Goal: Use online tool/utility: Use online tool/utility

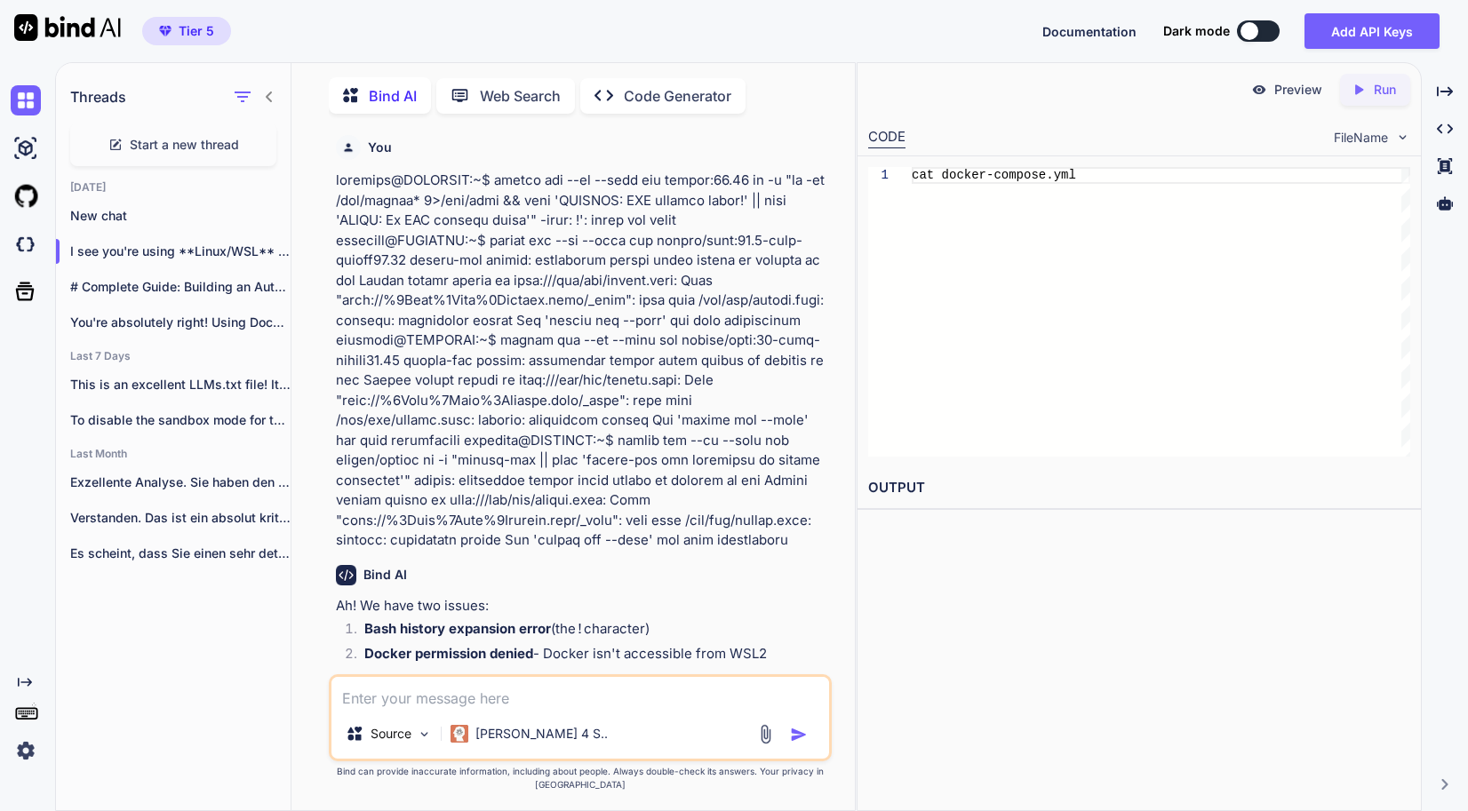
scroll to position [21241, 0]
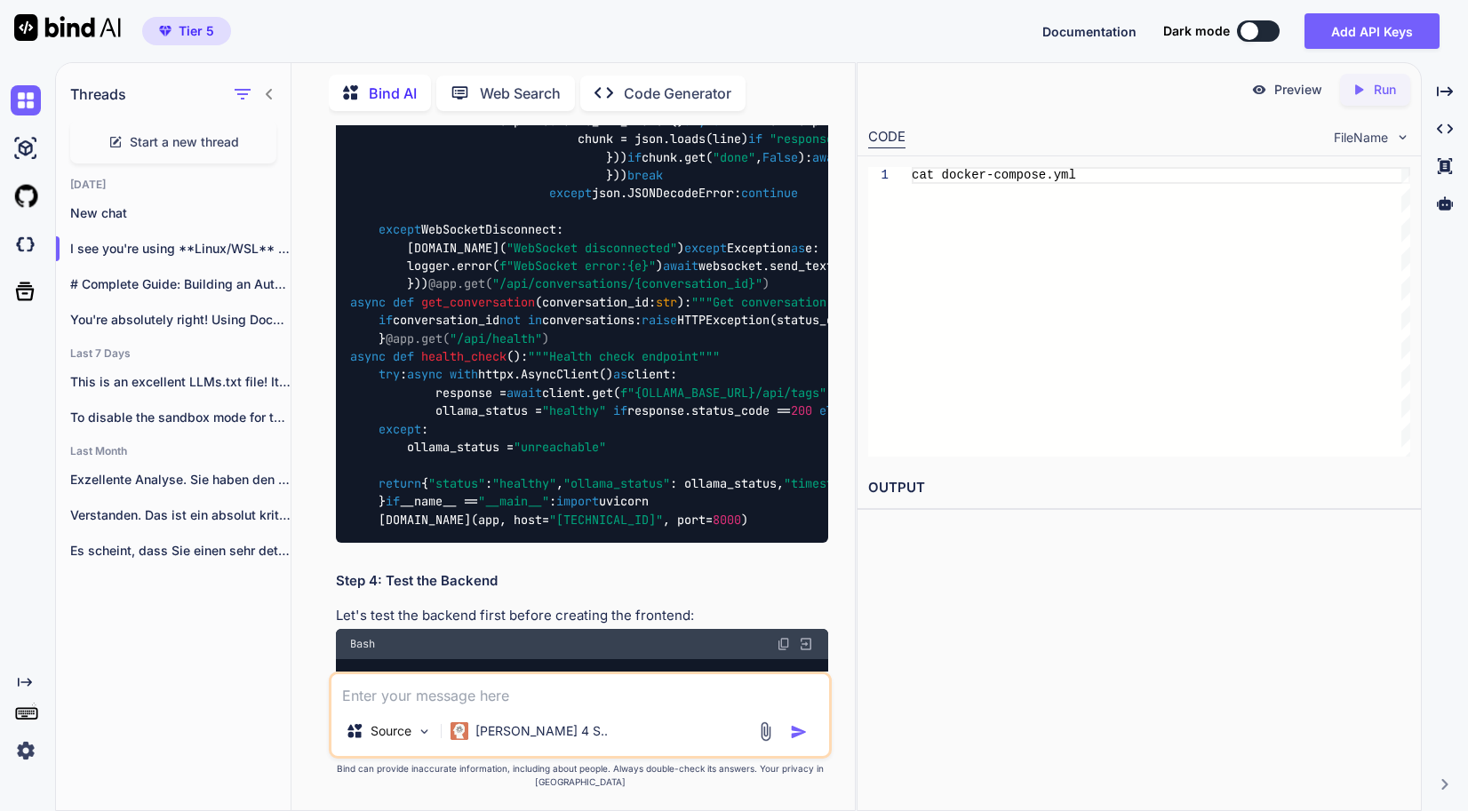
click at [692, 83] on p "Code Generator" at bounding box center [678, 93] width 108 height 21
click at [694, 83] on p "Code Generator" at bounding box center [678, 93] width 108 height 21
type textarea "x"
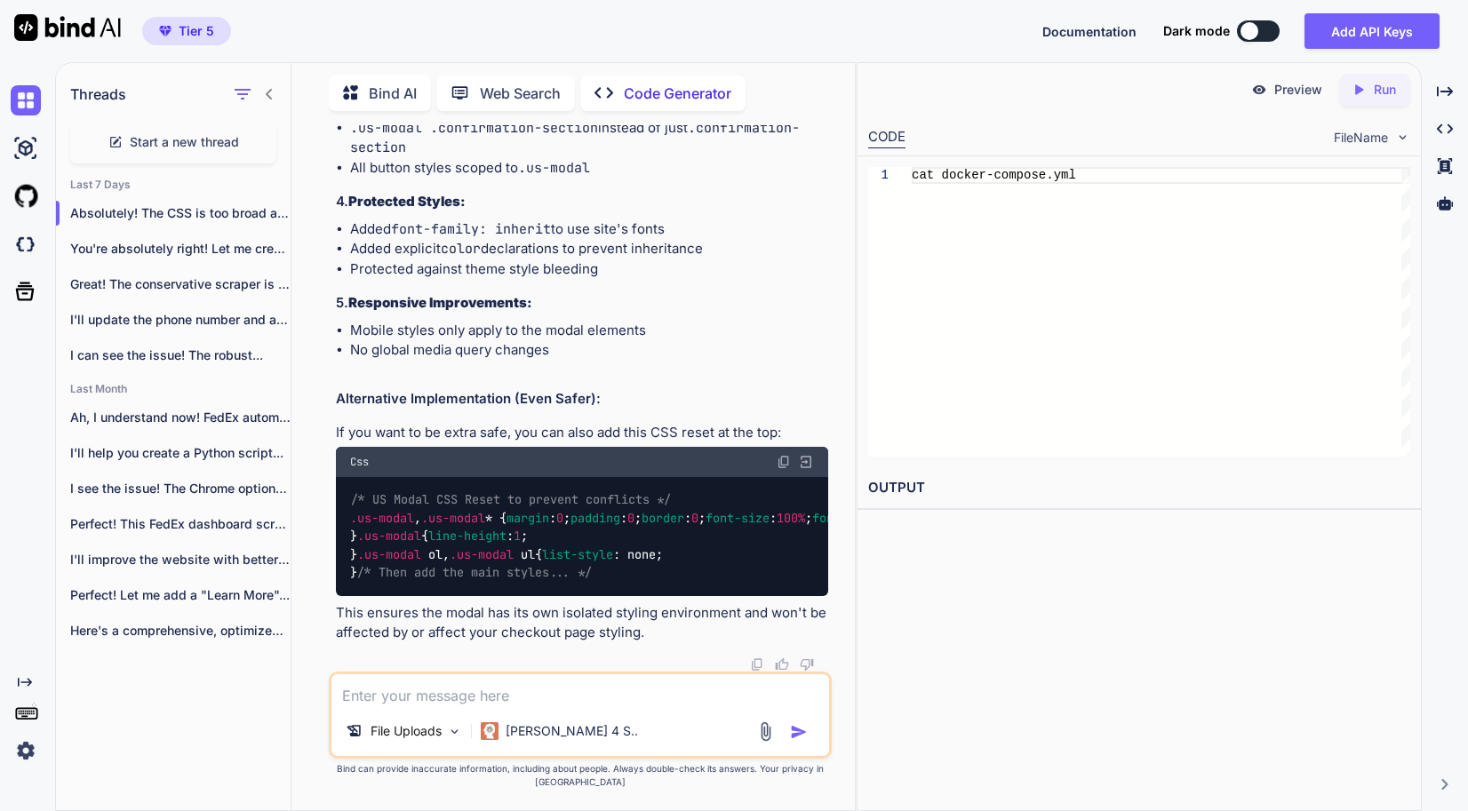
scroll to position [17902, 0]
click at [566, 705] on textarea at bounding box center [580, 691] width 498 height 32
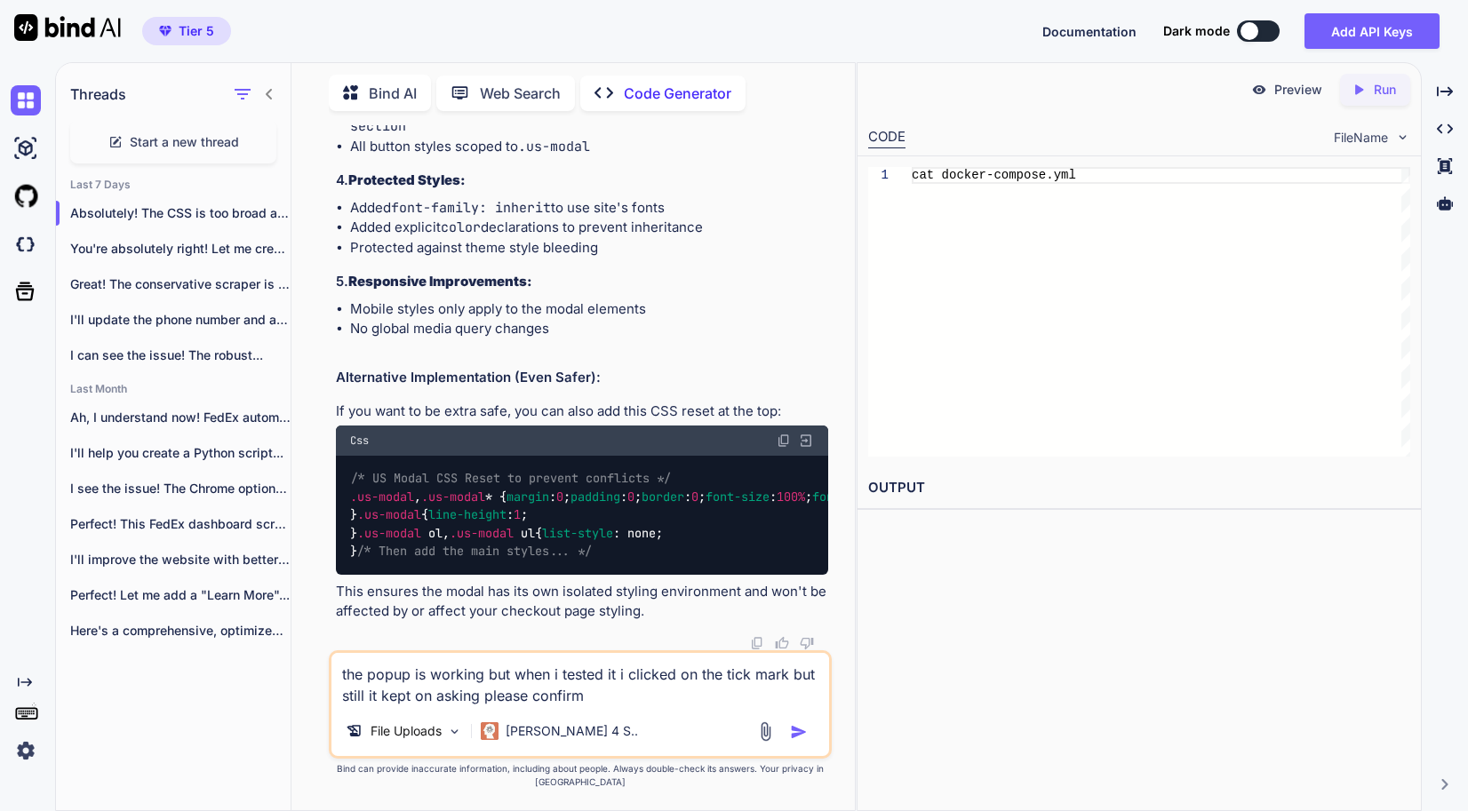
paste textarea "Please confirm your understanding of US customs duties before proceeding."
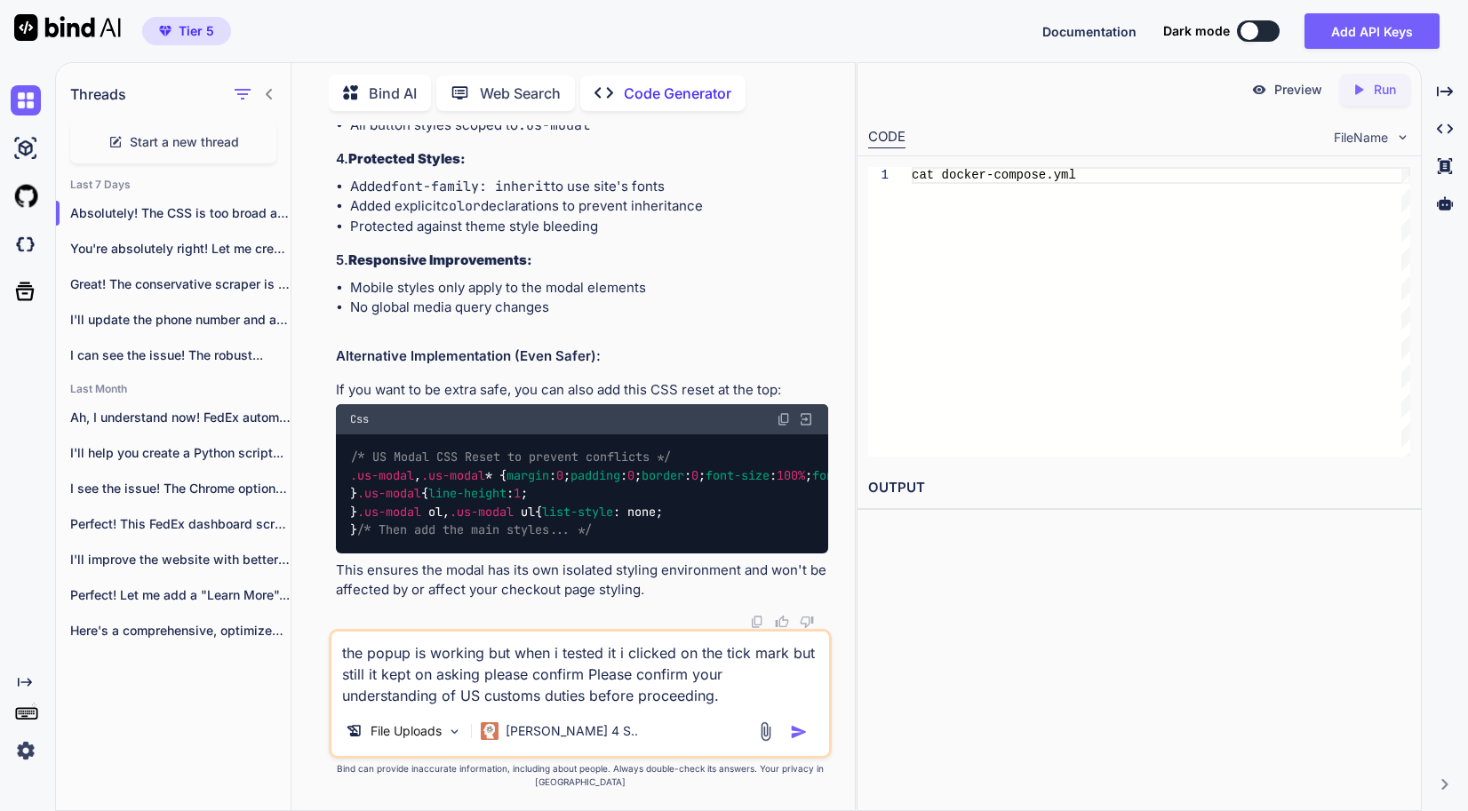
type textarea "the popup is working but when i tested it i clicked on the tick mark but still …"
click at [803, 741] on img "button" at bounding box center [799, 732] width 18 height 18
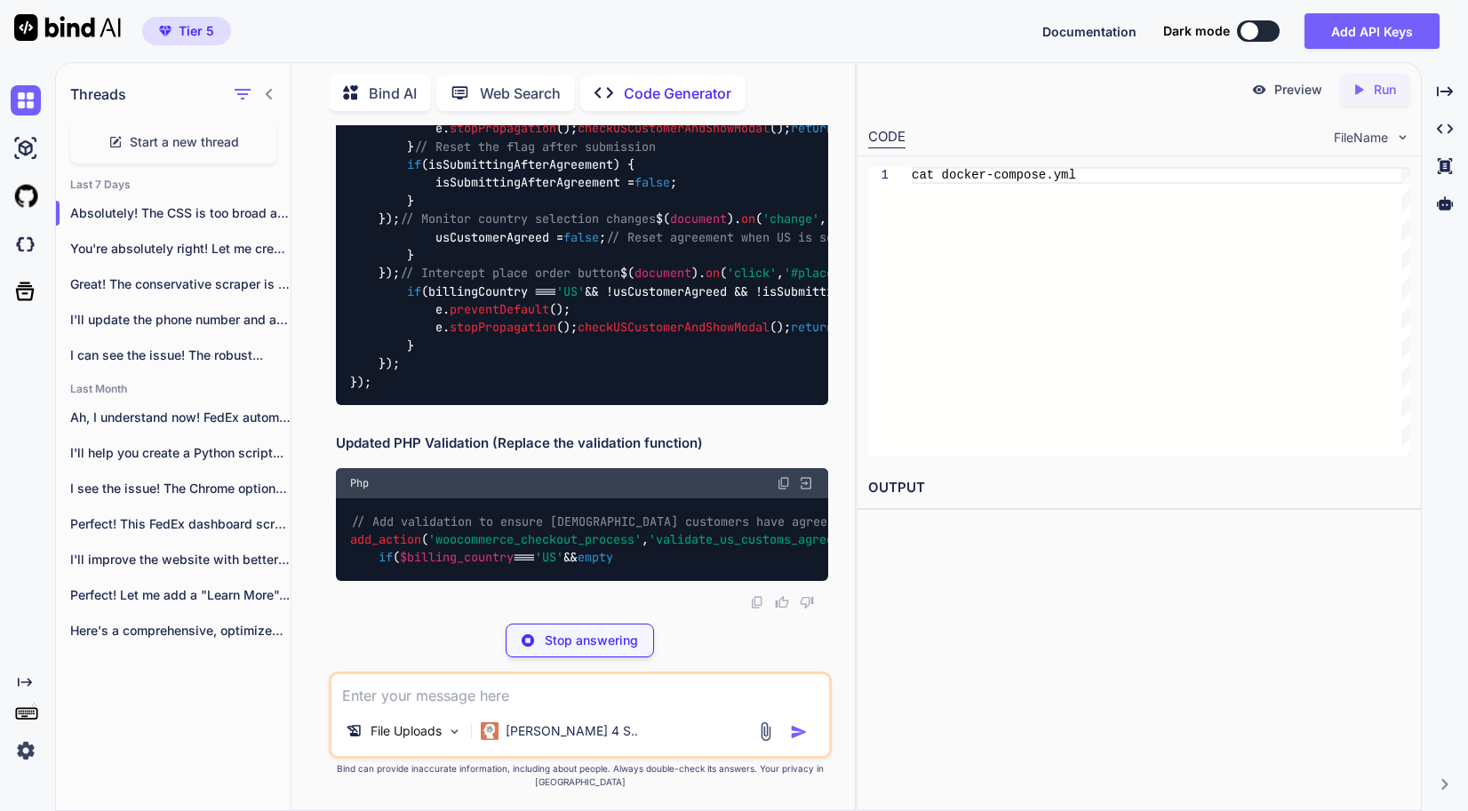
scroll to position [18340, 0]
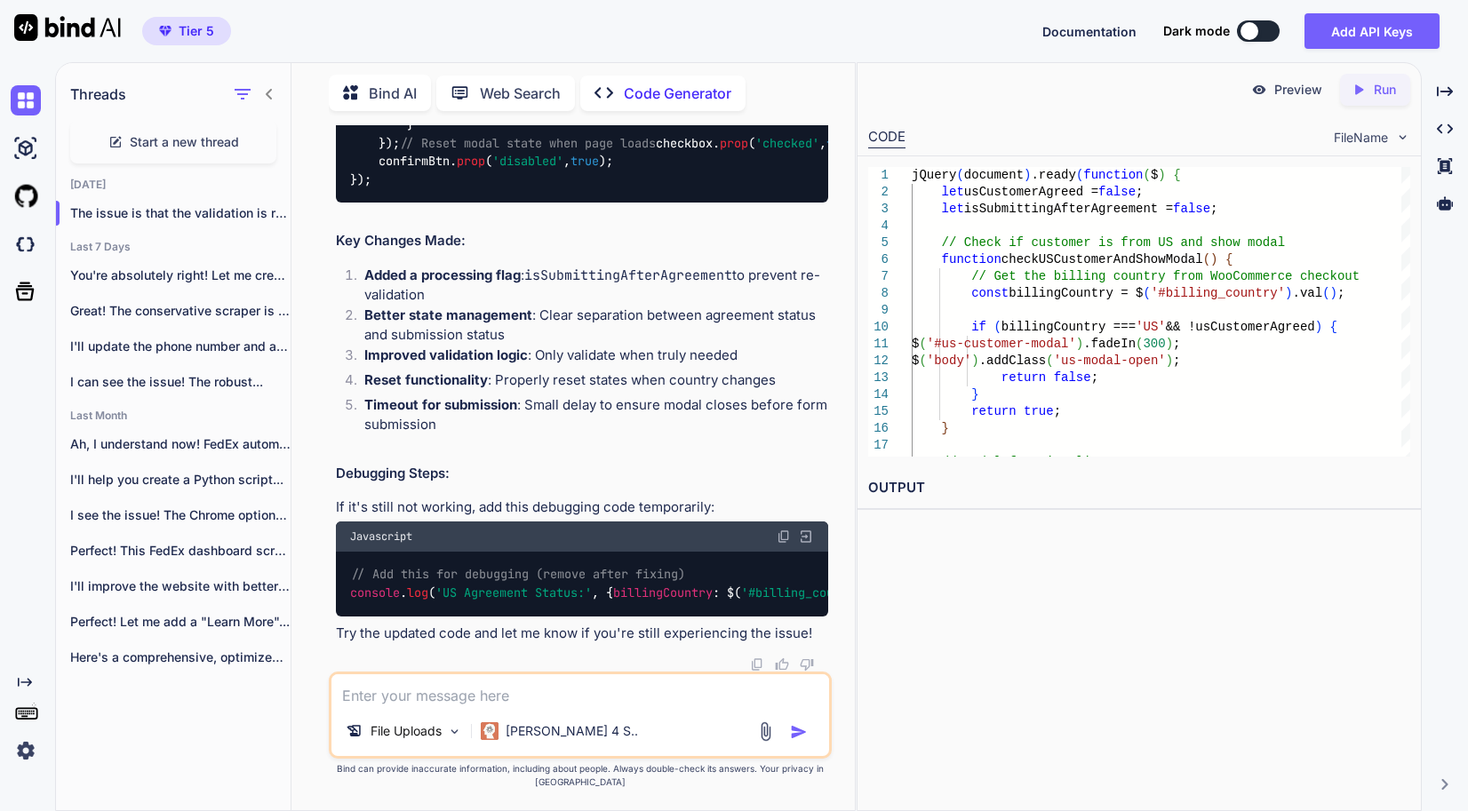
scroll to position [23227, 0]
click at [523, 693] on textarea at bounding box center [580, 691] width 498 height 32
type textarea "where to put what?"
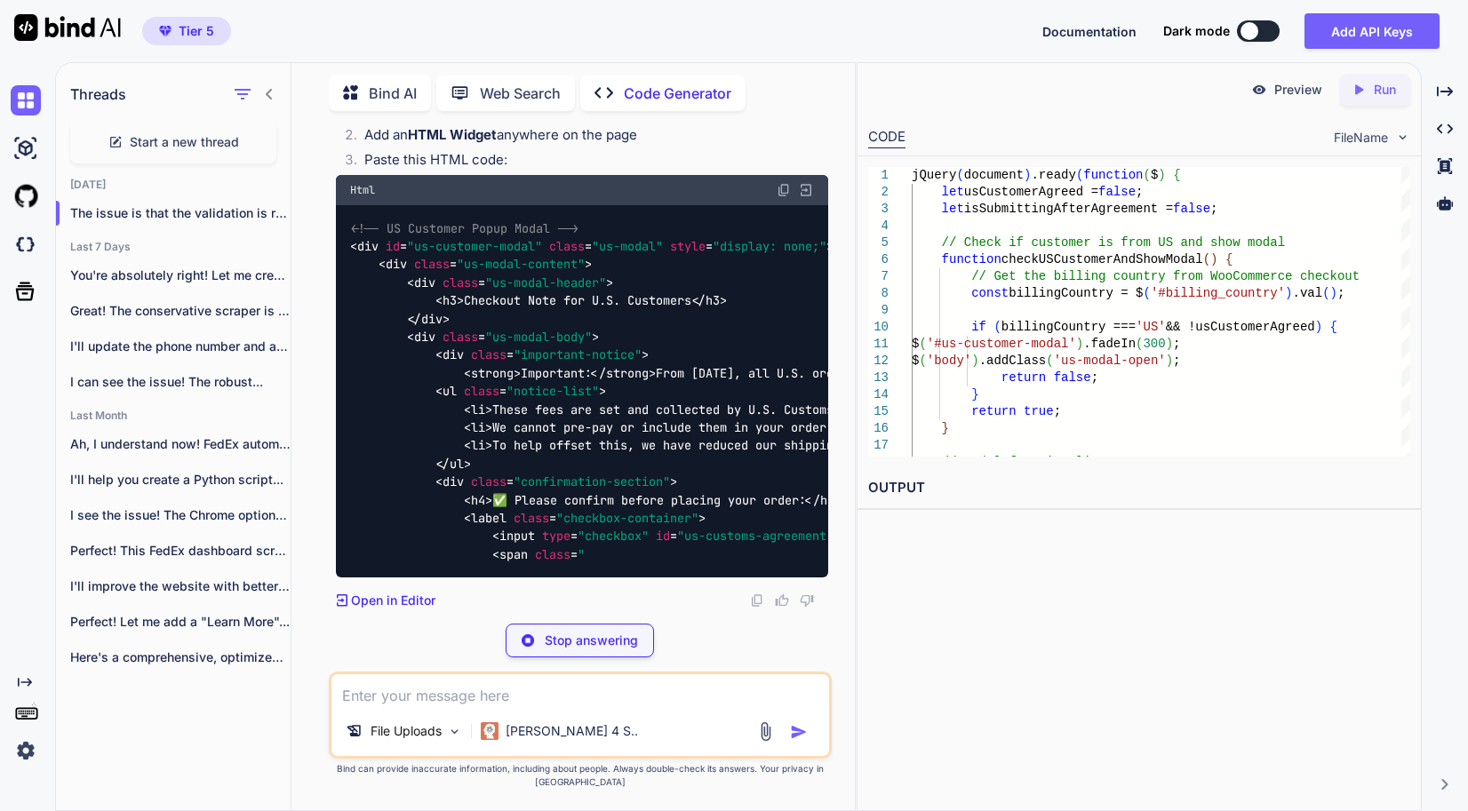
scroll to position [24048, 0]
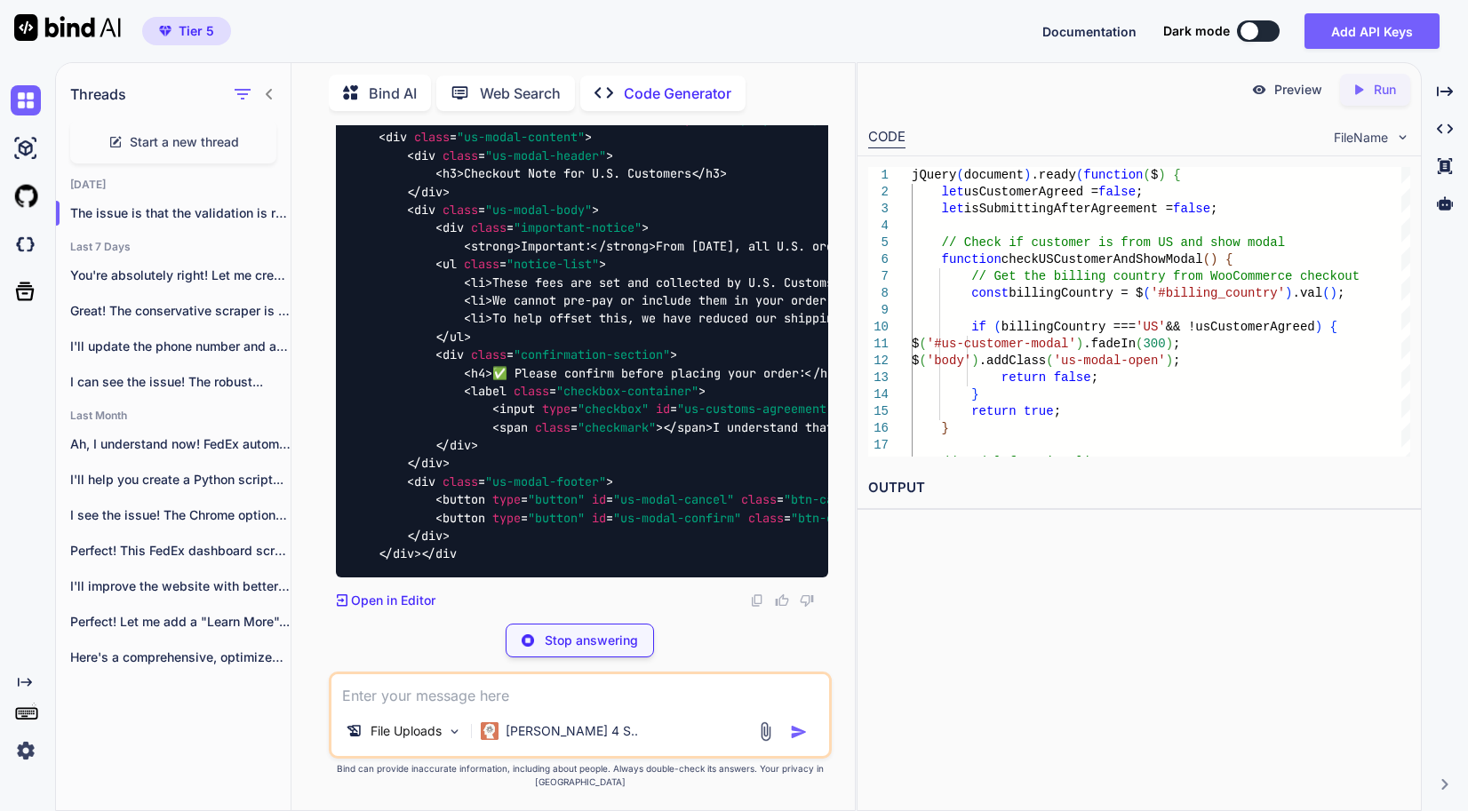
click at [550, 431] on code "<!-- US Customer Popup Modal --> < div id = "us-customer-modal" class = "us-mod…" at bounding box center [908, 327] width 1116 height 471
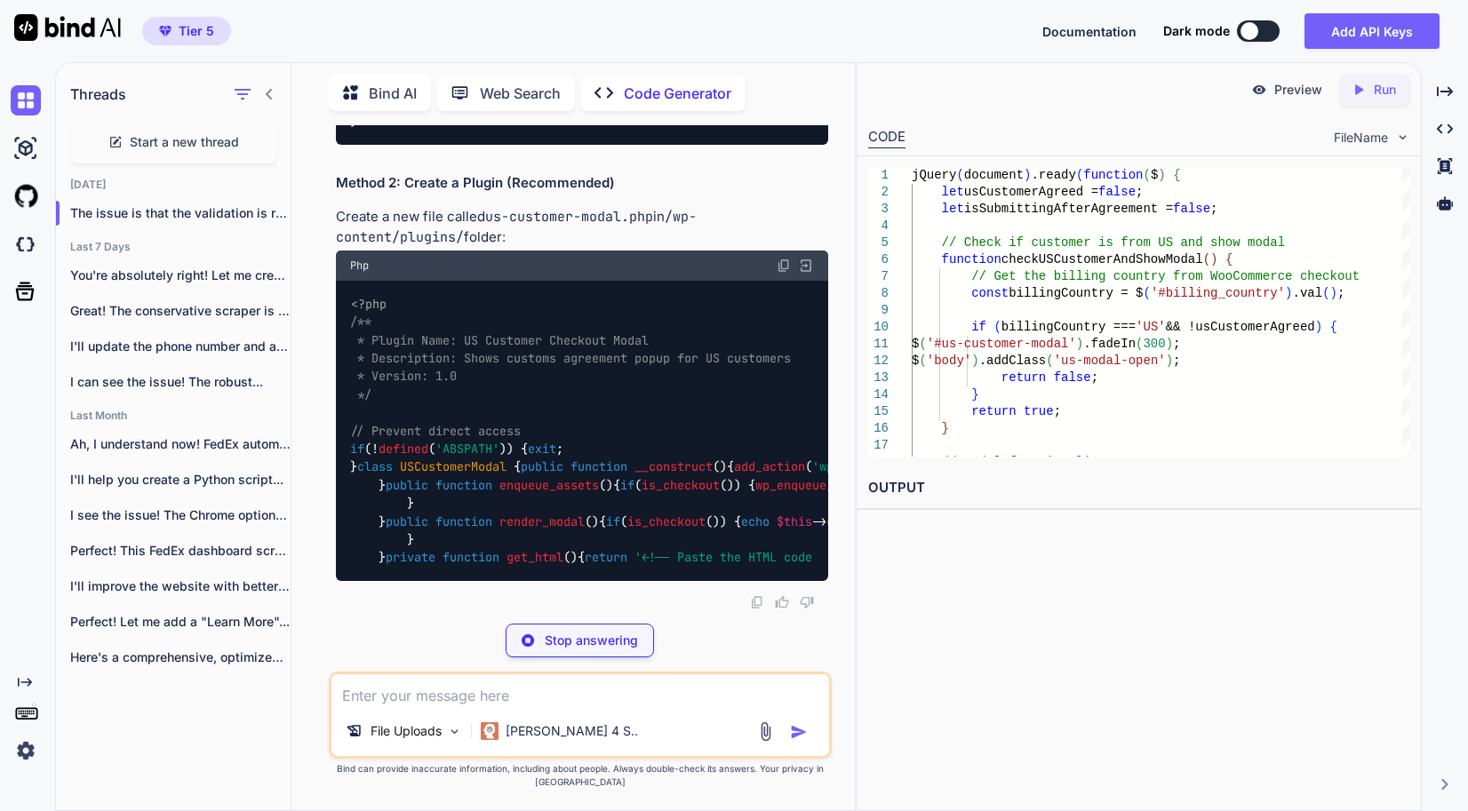
scroll to position [23871, 0]
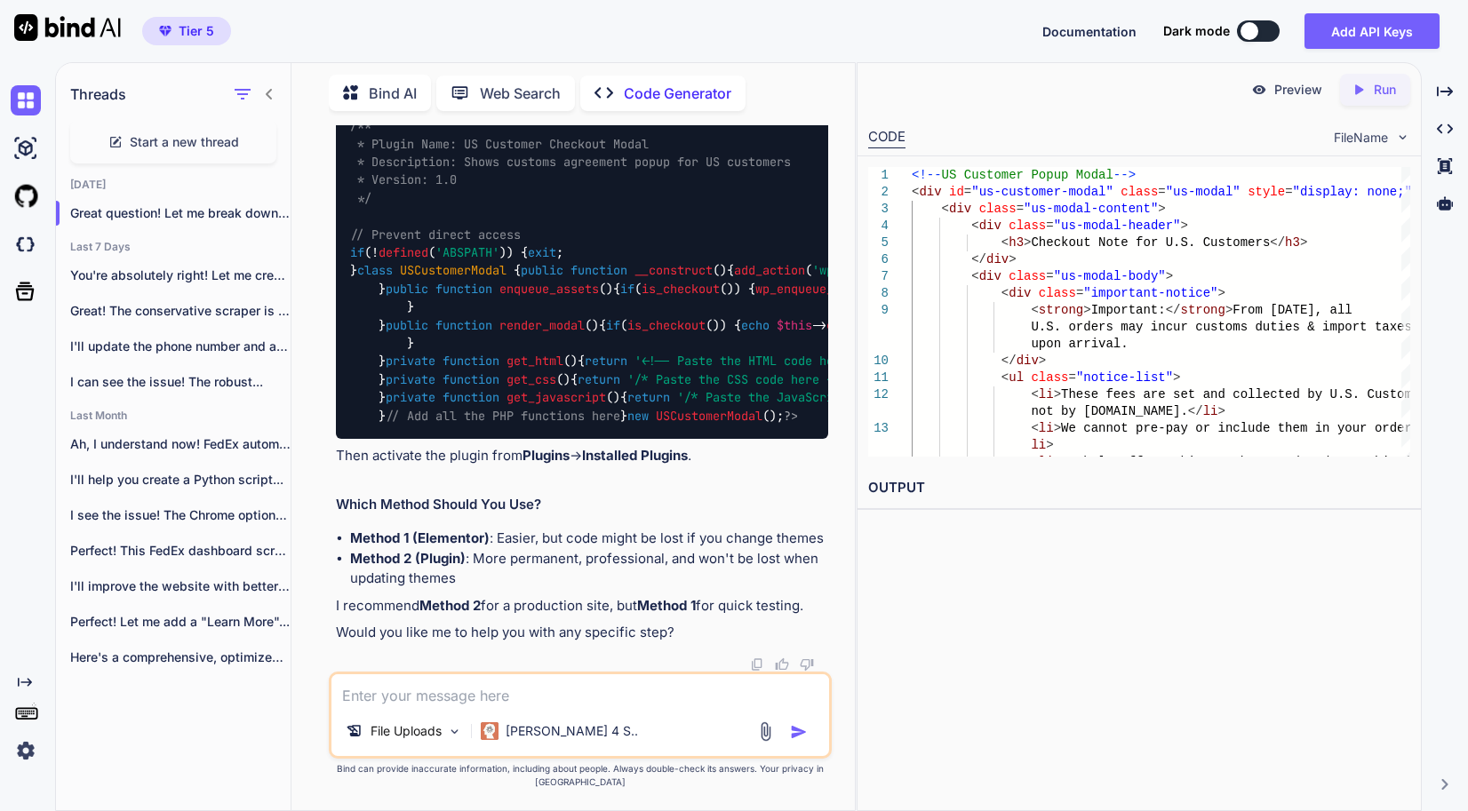
scroll to position [24759, 0]
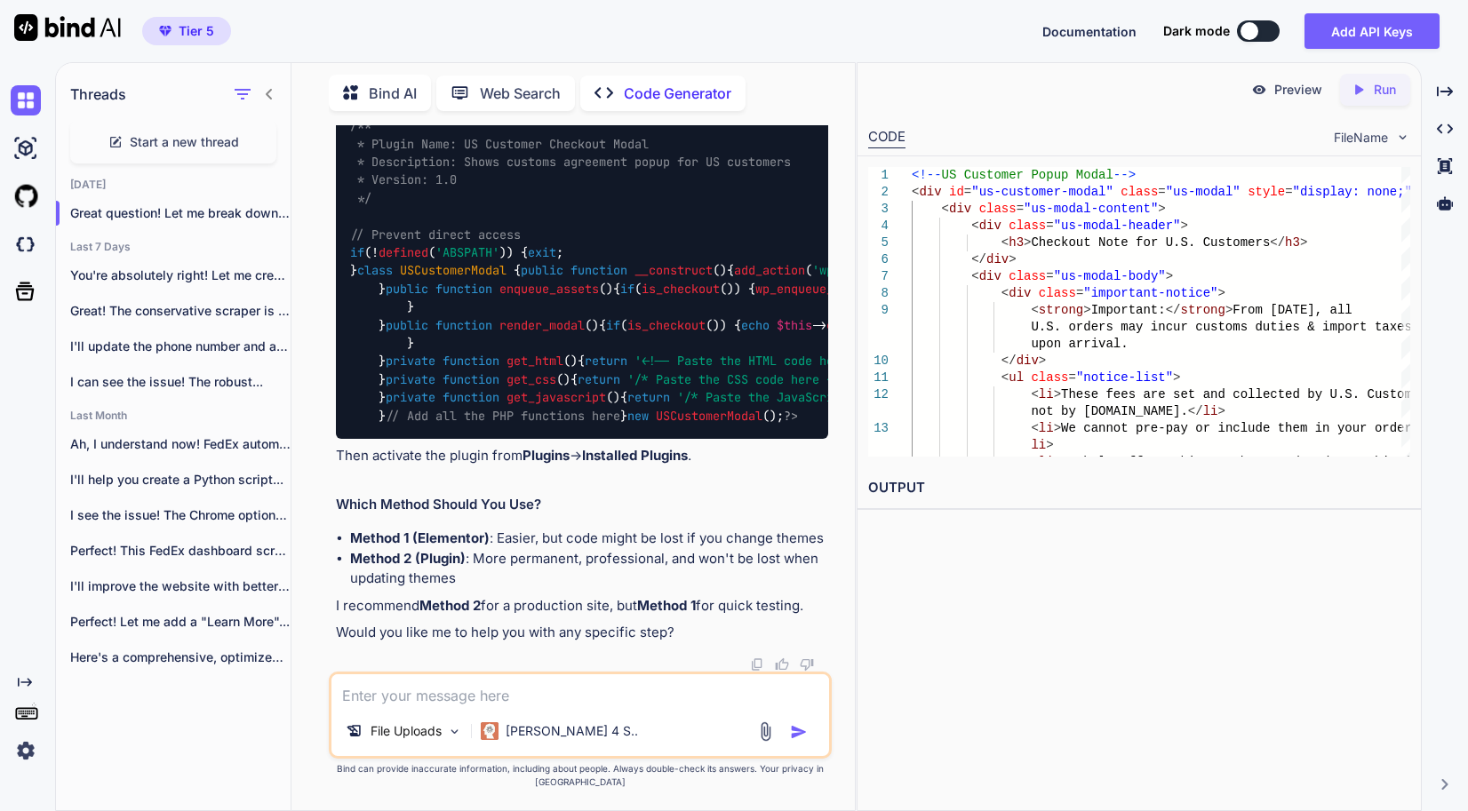
click at [747, 699] on textarea at bounding box center [580, 691] width 498 height 32
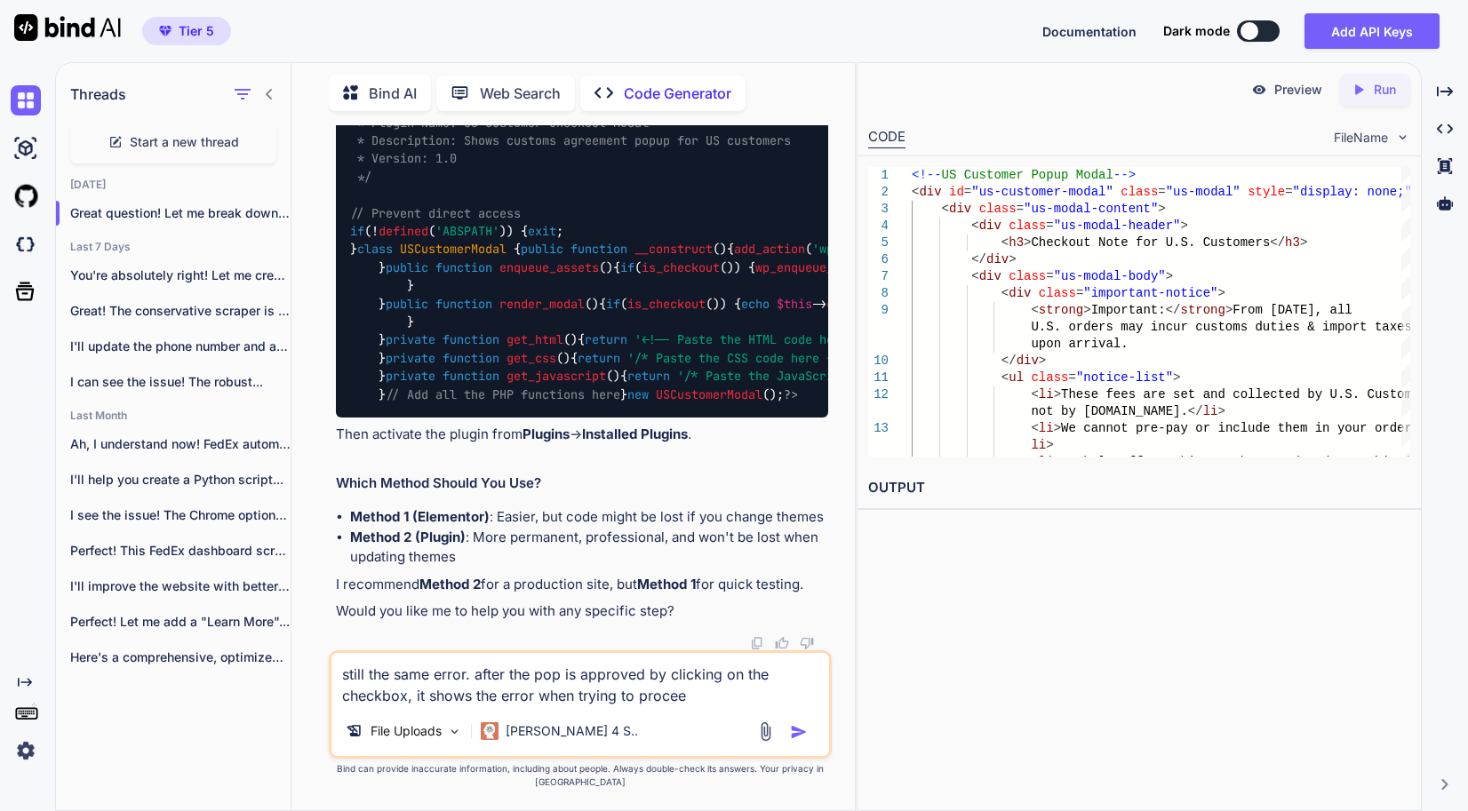
type textarea "still the same error. after the pop is approved by clicking on the checkbox, it…"
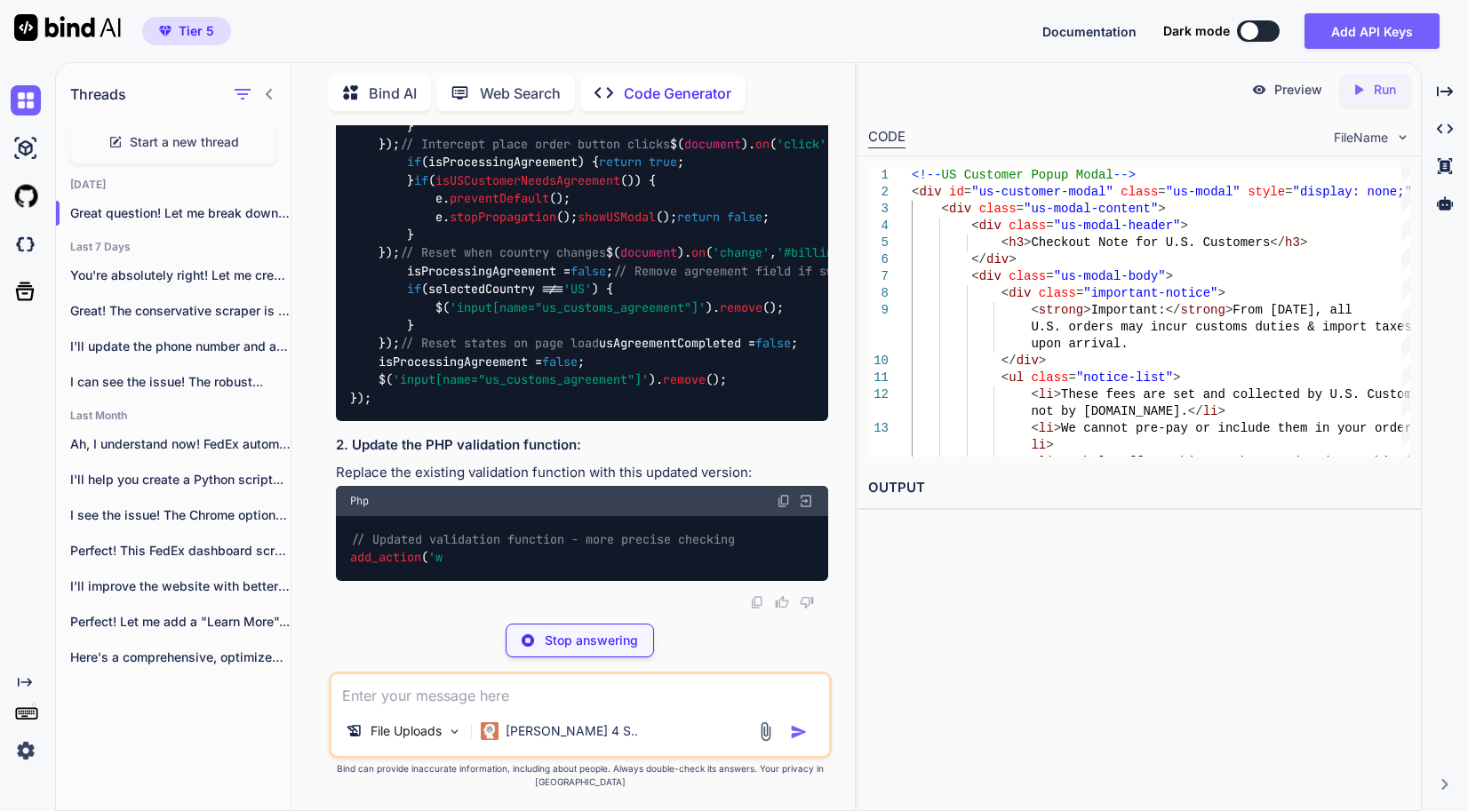
scroll to position [29668, 0]
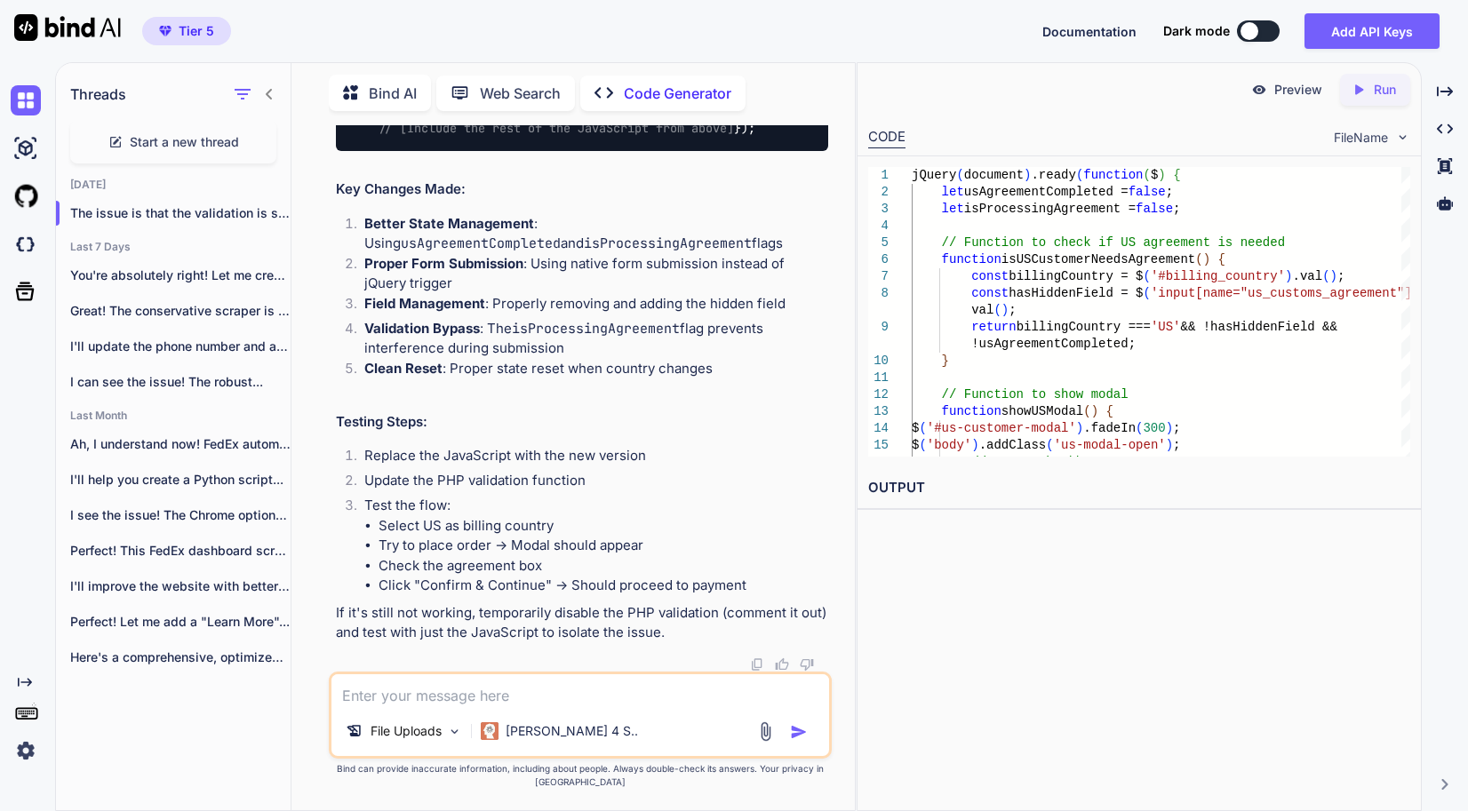
scroll to position [32067, 0]
click at [556, 707] on textarea at bounding box center [580, 691] width 498 height 32
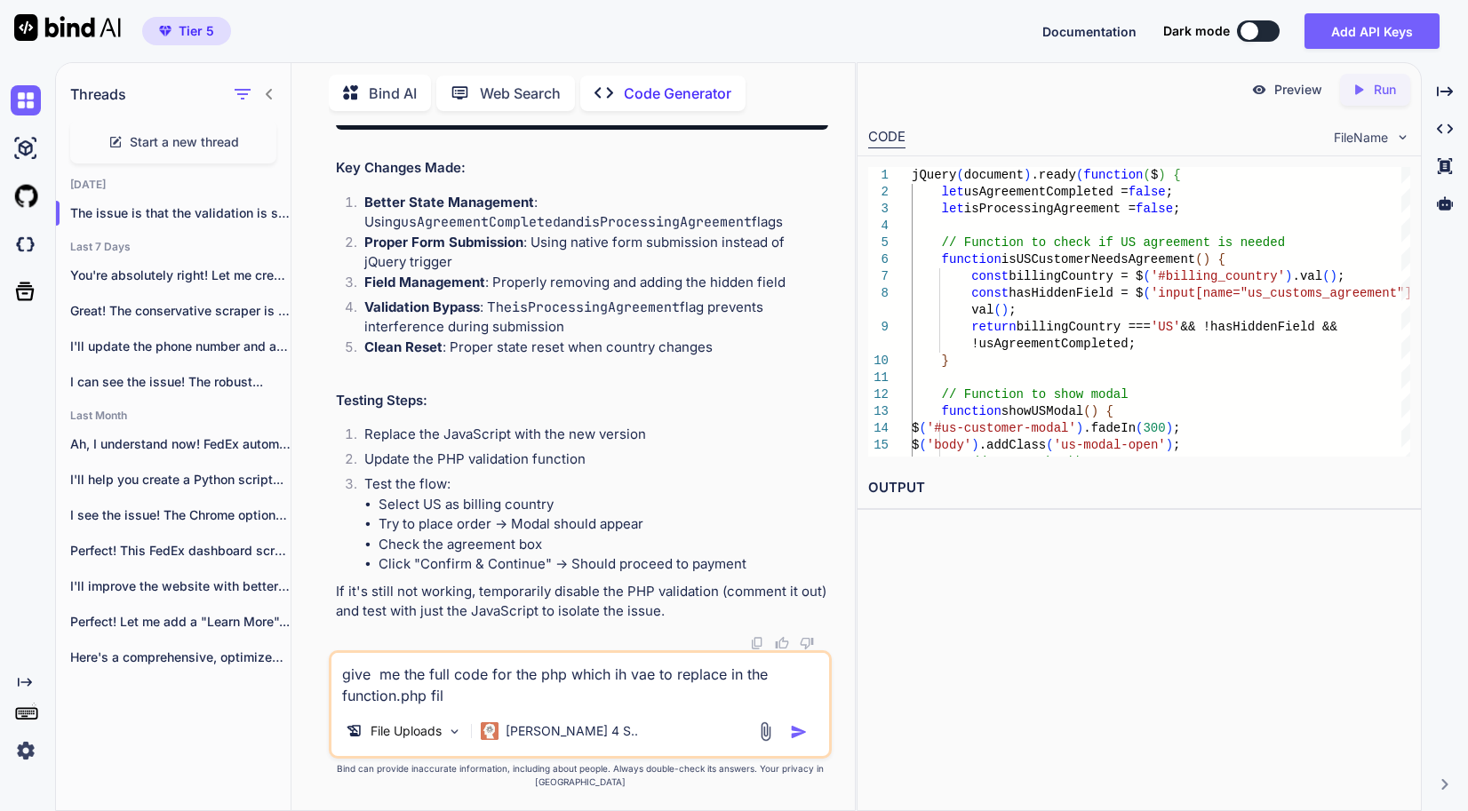
type textarea "give me the full code for the php which ih vae to replace in the function.php f…"
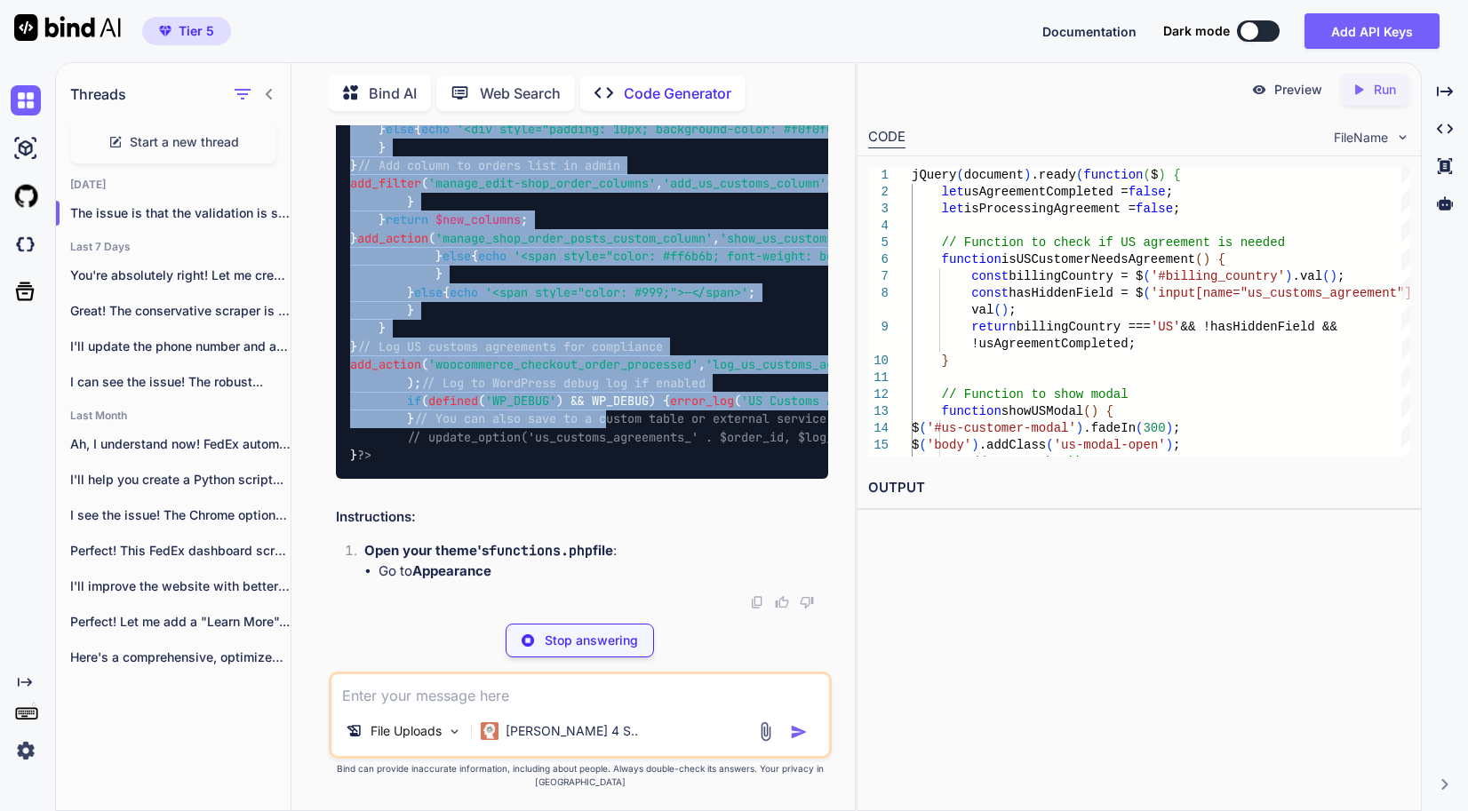
scroll to position [38831, 0]
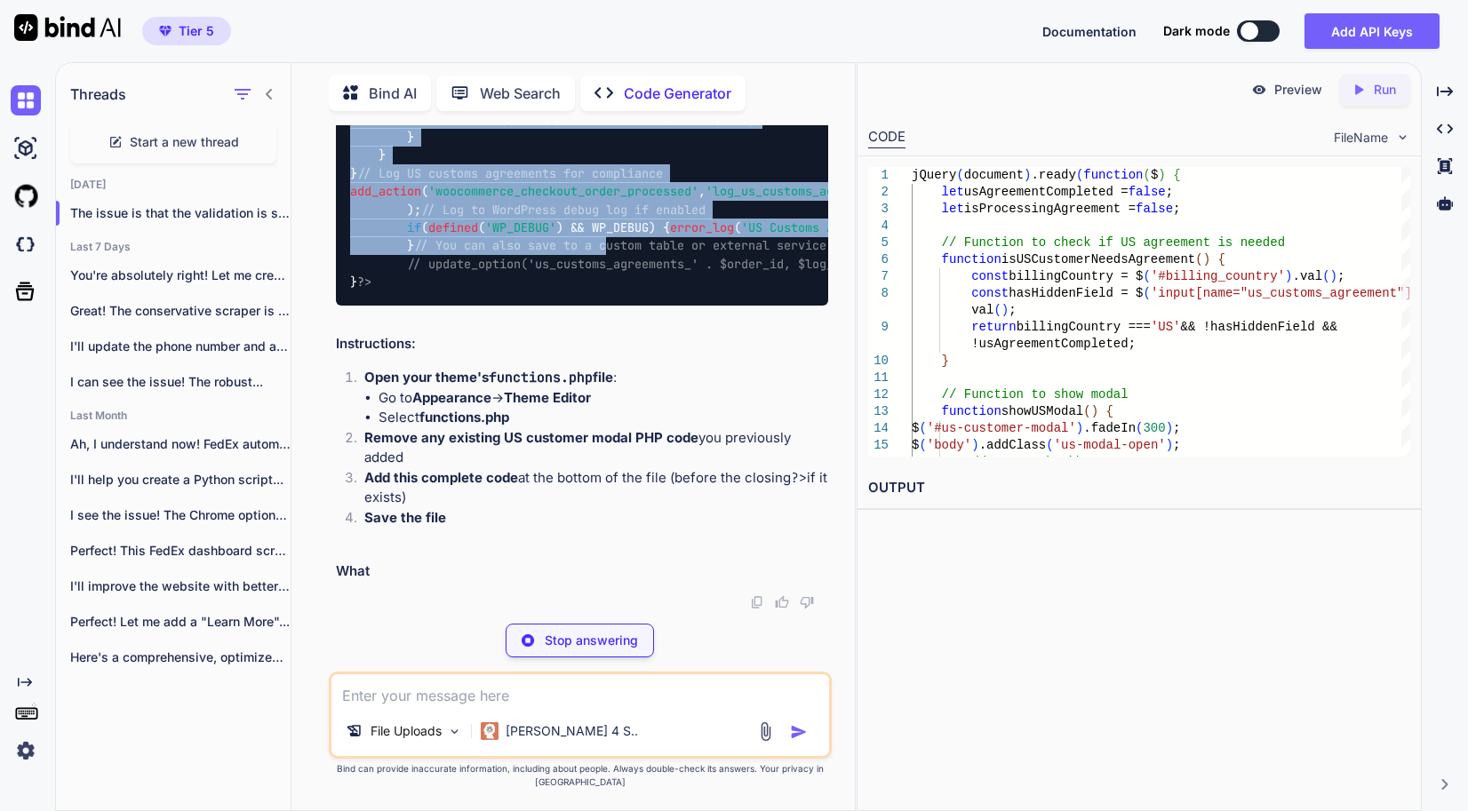
drag, startPoint x: 347, startPoint y: 348, endPoint x: 596, endPoint y: 440, distance: 265.1
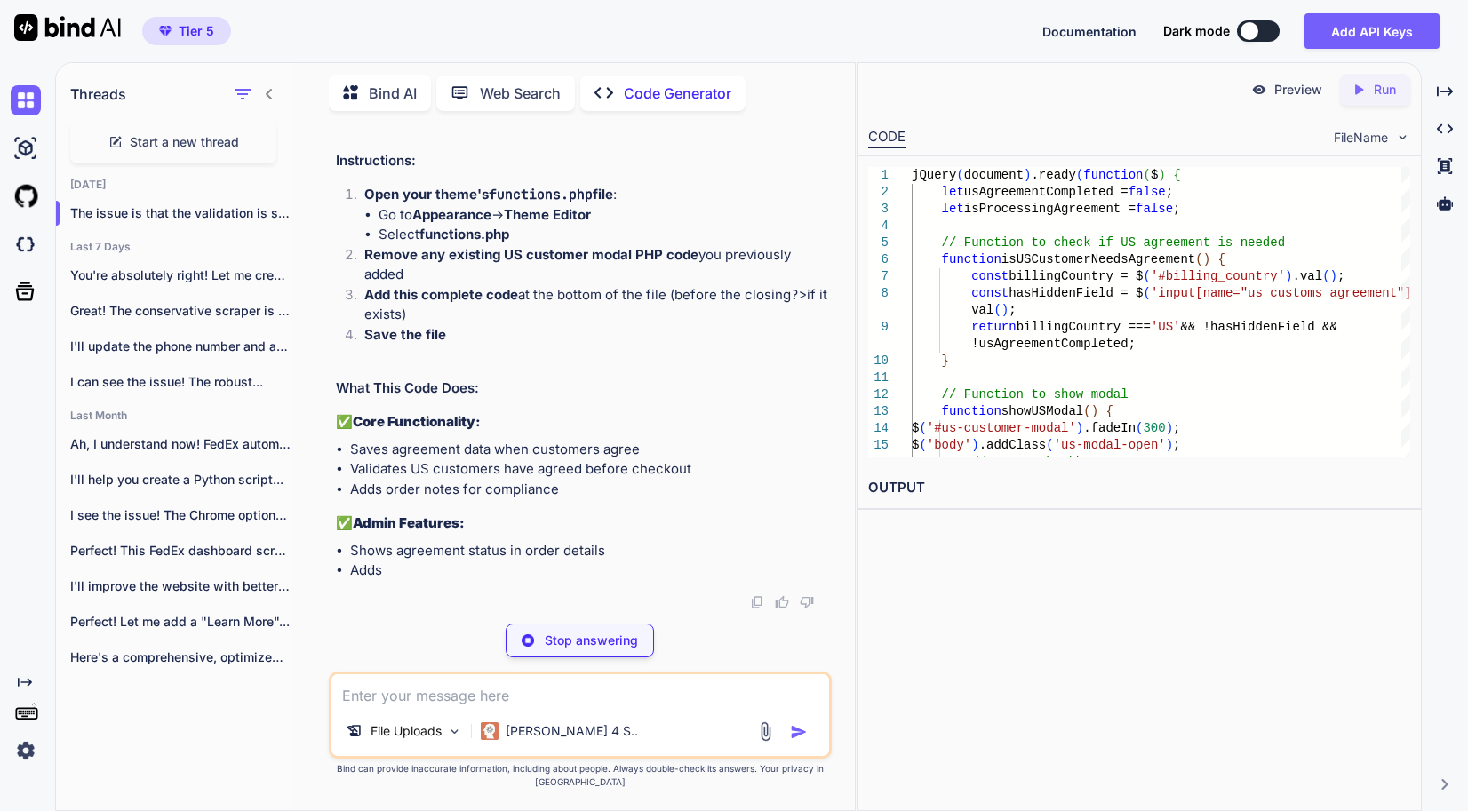
copy code "if (! defined ( 'ABSPATH' )) { exit ; } // Save US customs agreement to order m…"
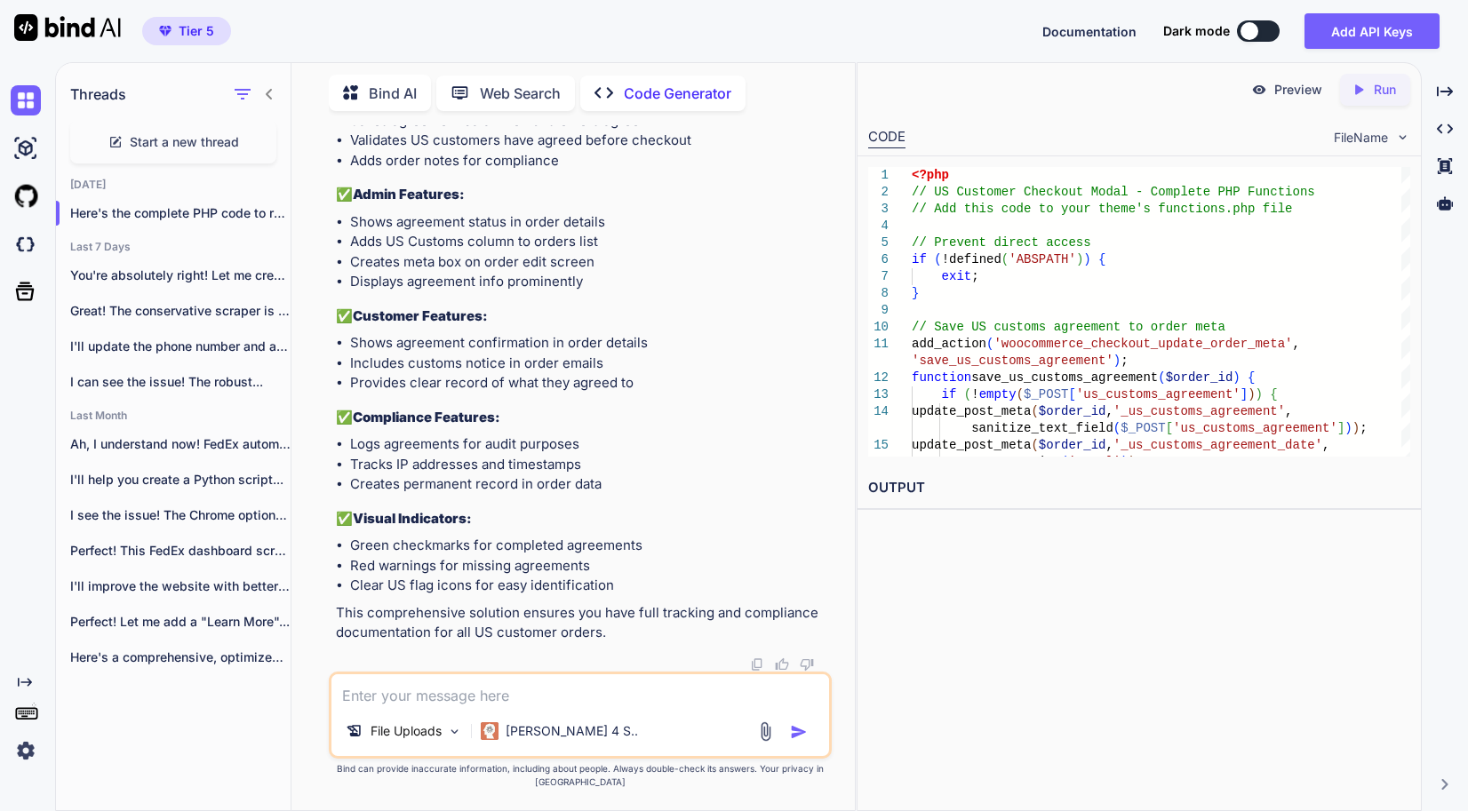
click at [401, 701] on textarea at bounding box center [580, 691] width 498 height 32
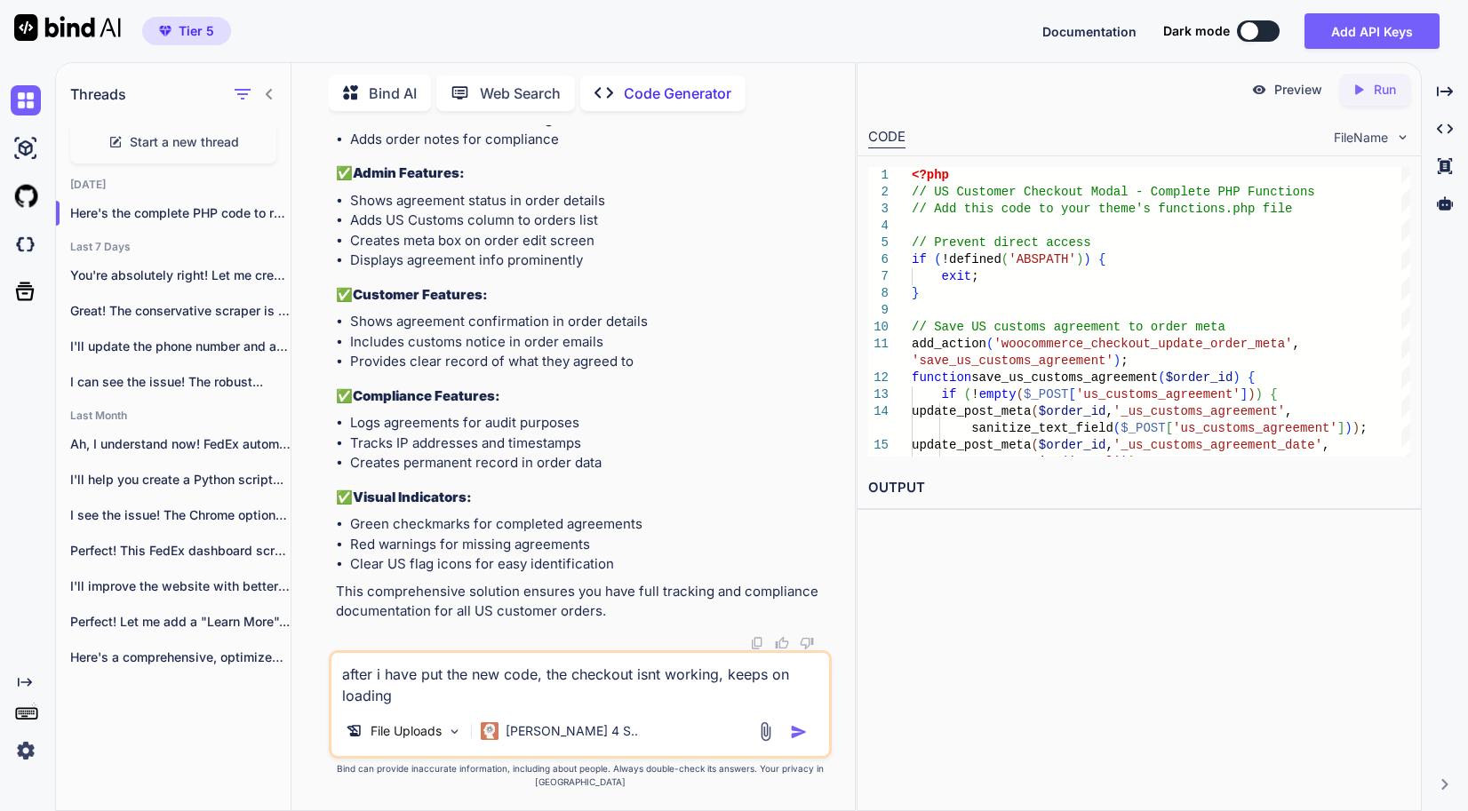
paste textarea "jQuery(document).ready(function($) { let usAgreementCompleted = false; let isPr…"
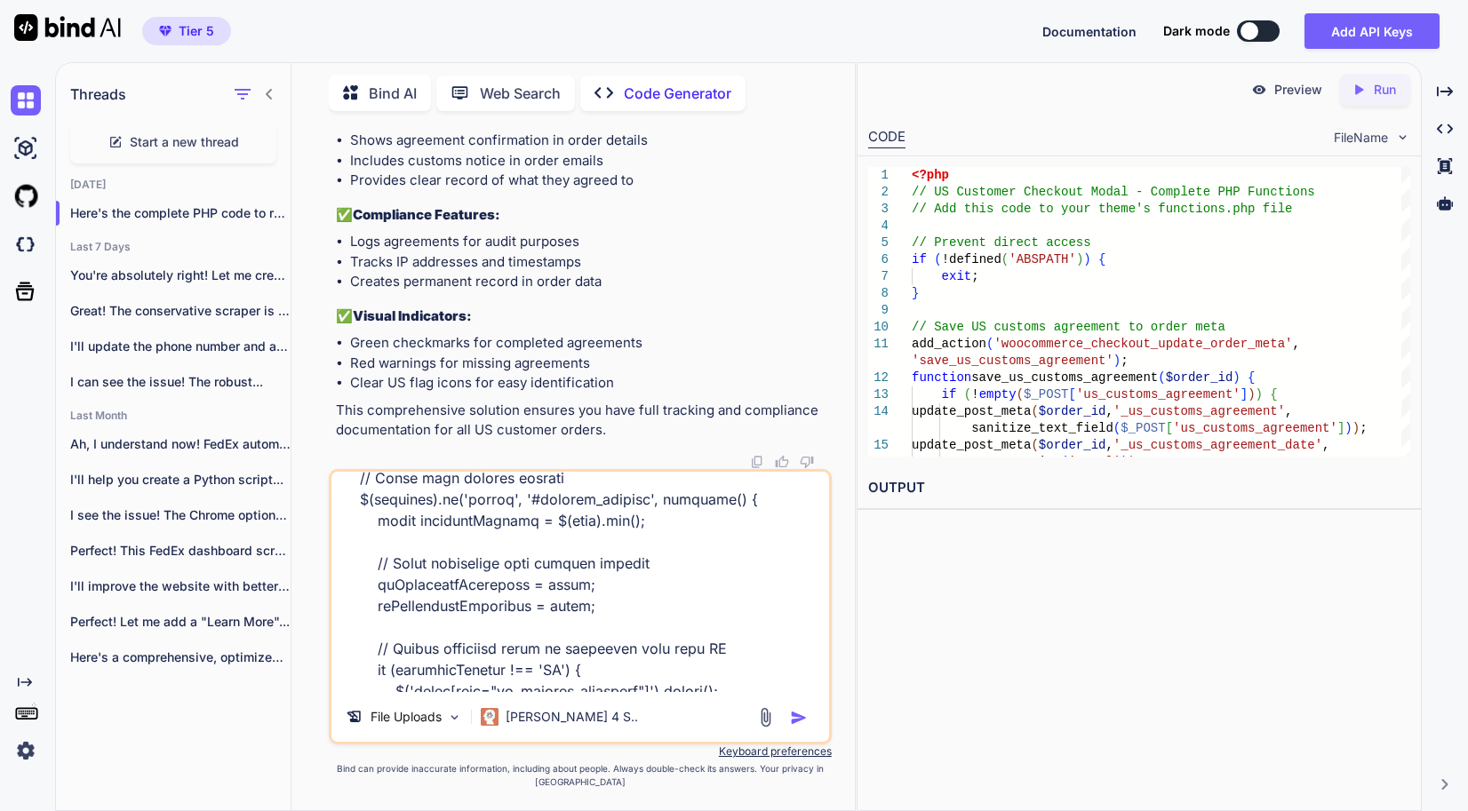
scroll to position [2265, 0]
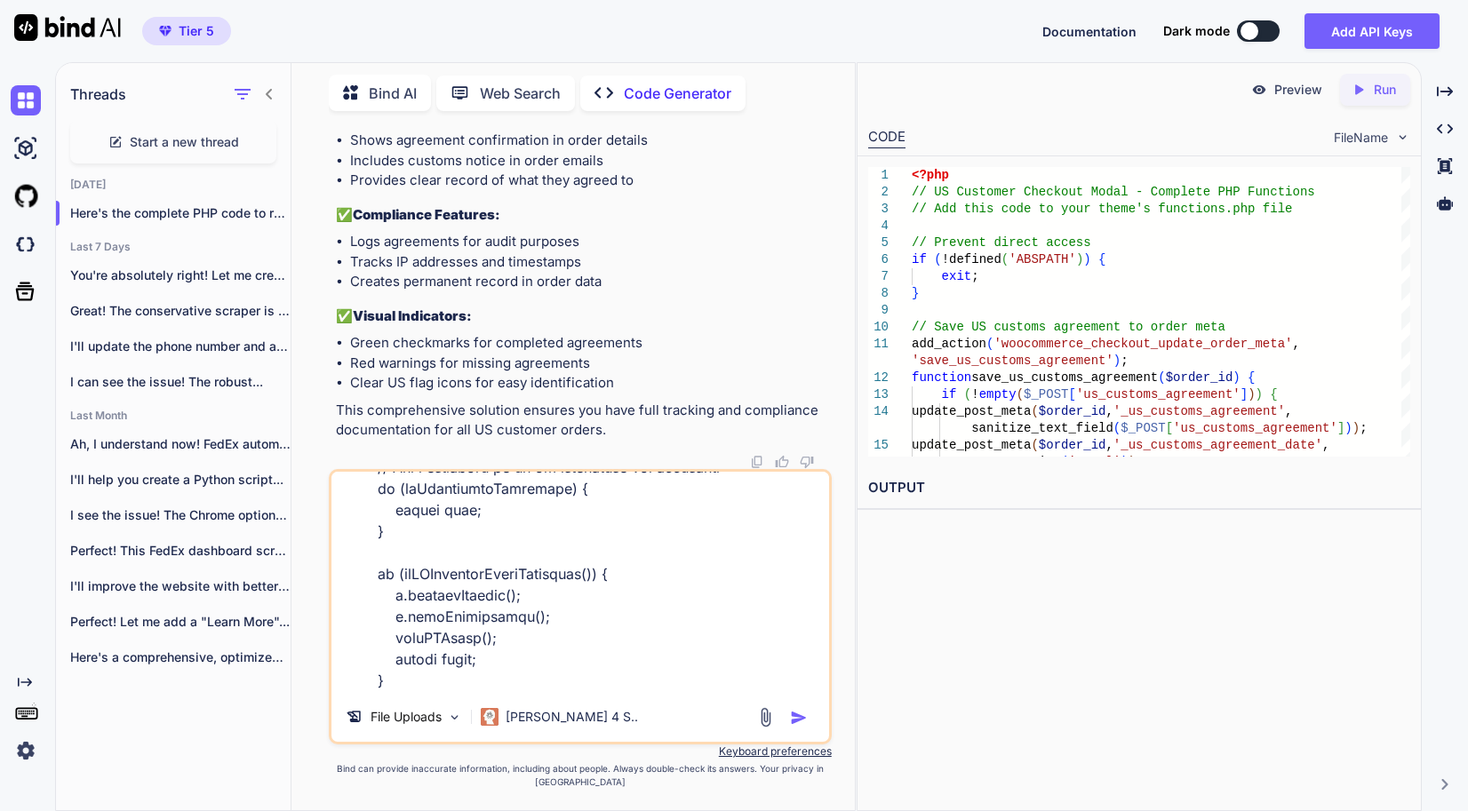
type textarea "after i have put the new code, the checkout isnt working, keeps on loading"
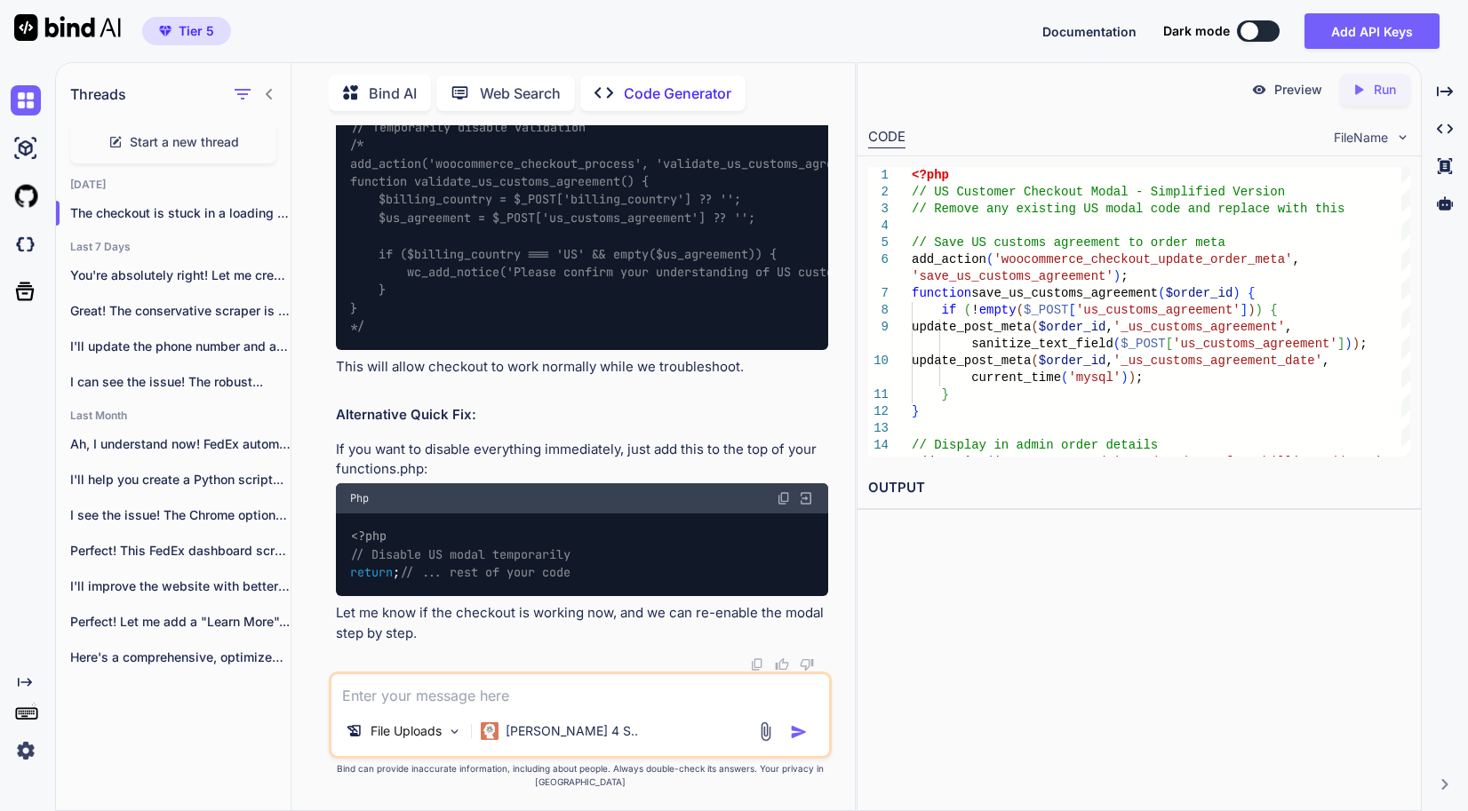
scroll to position [40326, 0]
click at [515, 700] on textarea at bounding box center [580, 691] width 498 height 32
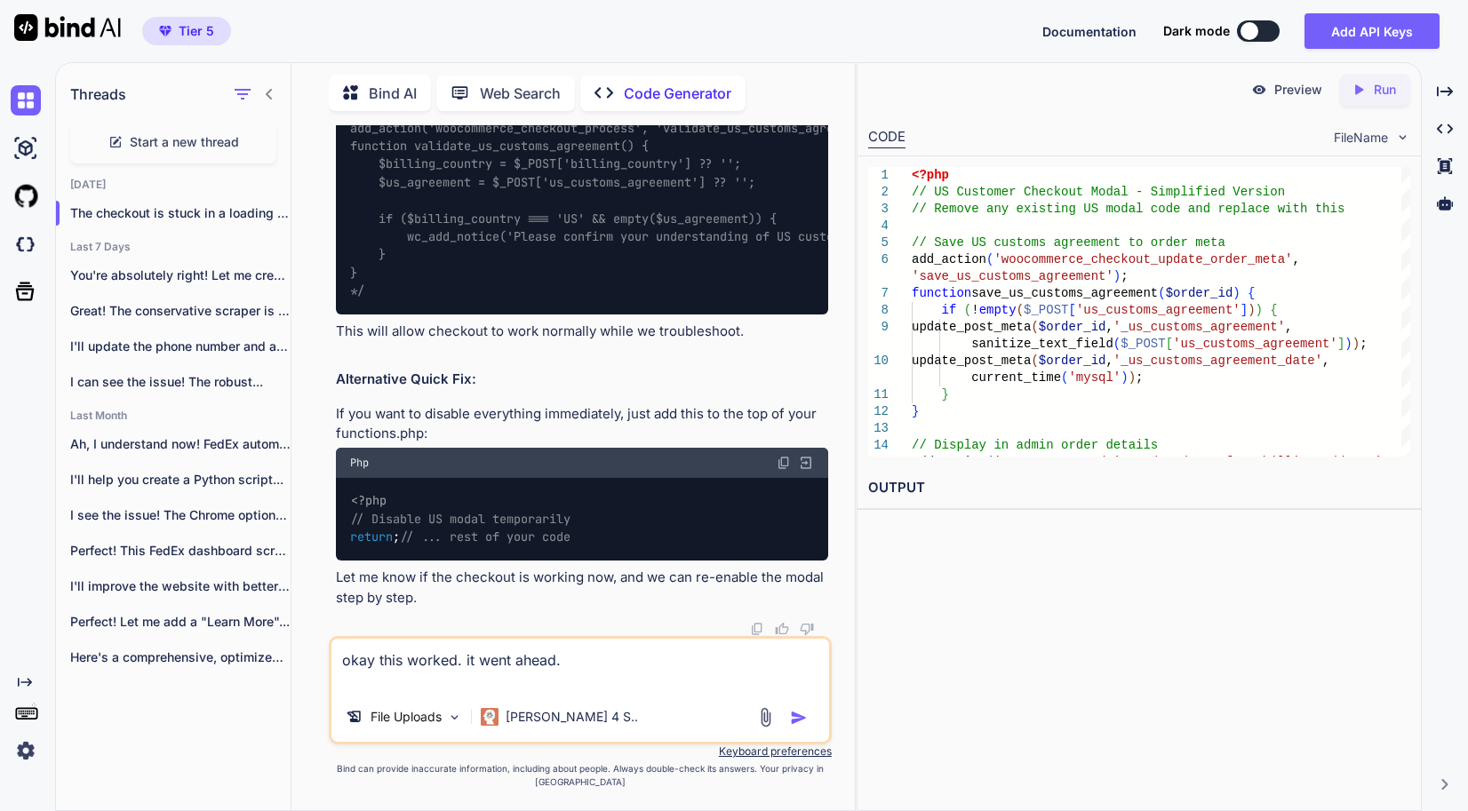
scroll to position [43736, 0]
paste textarea "🇺🇸 US Customer Notice"
type textarea "okay this worked. it went ahead. the only issue is that it shows in the popup t…"
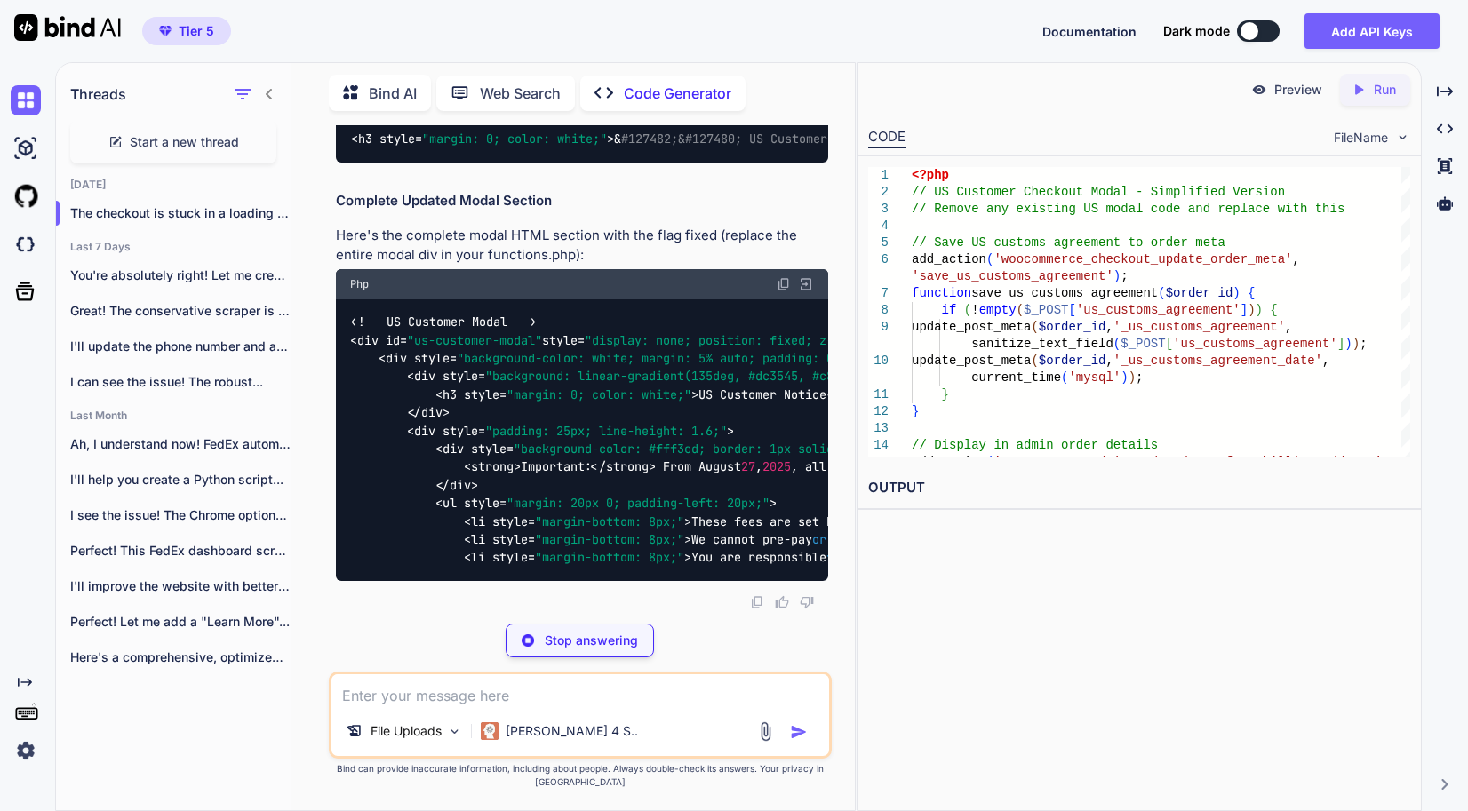
scroll to position [44353, 0]
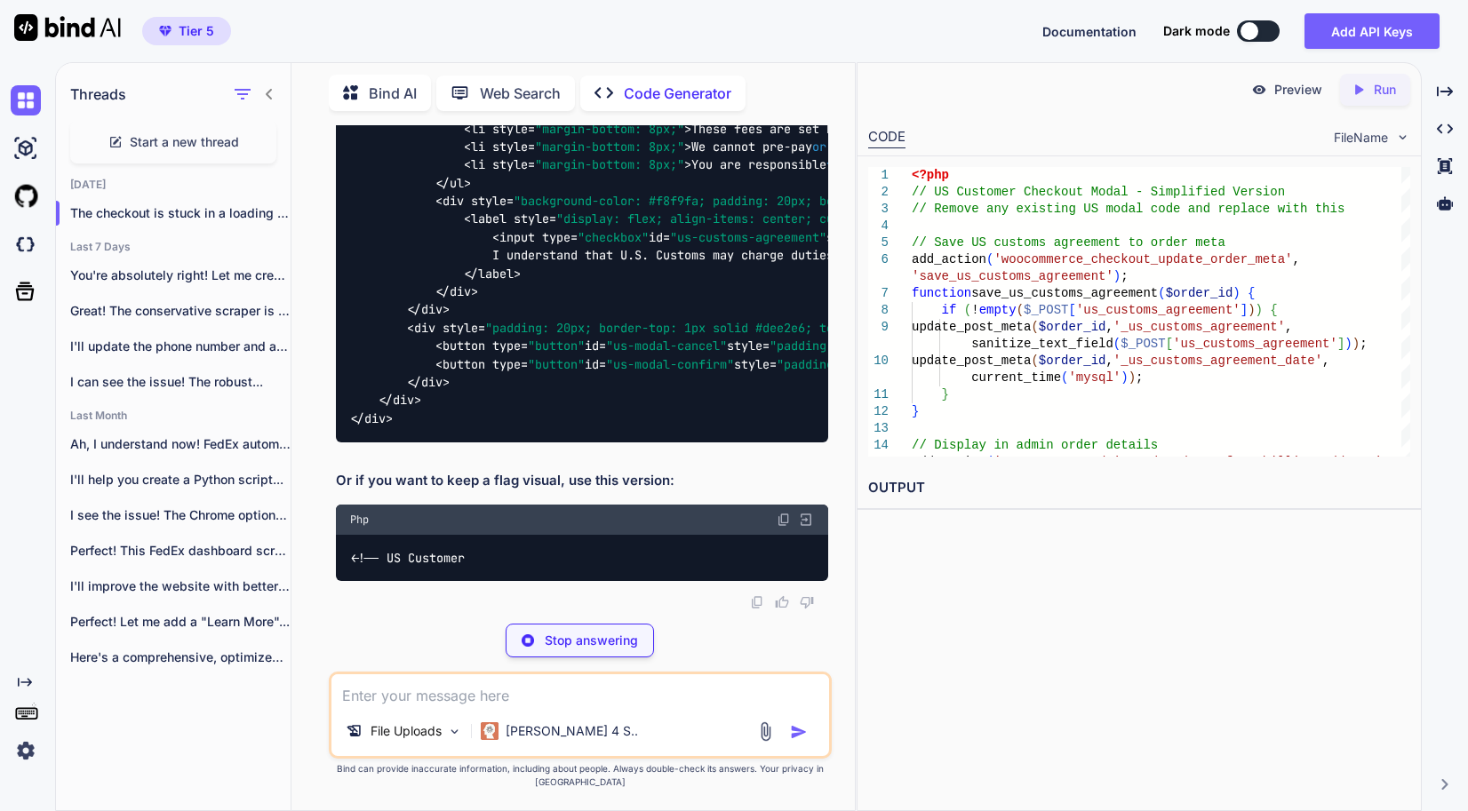
copy div "<h3 style= "margin: 0; color: white;" >🇺🇸 US Customer Notice</h3>"
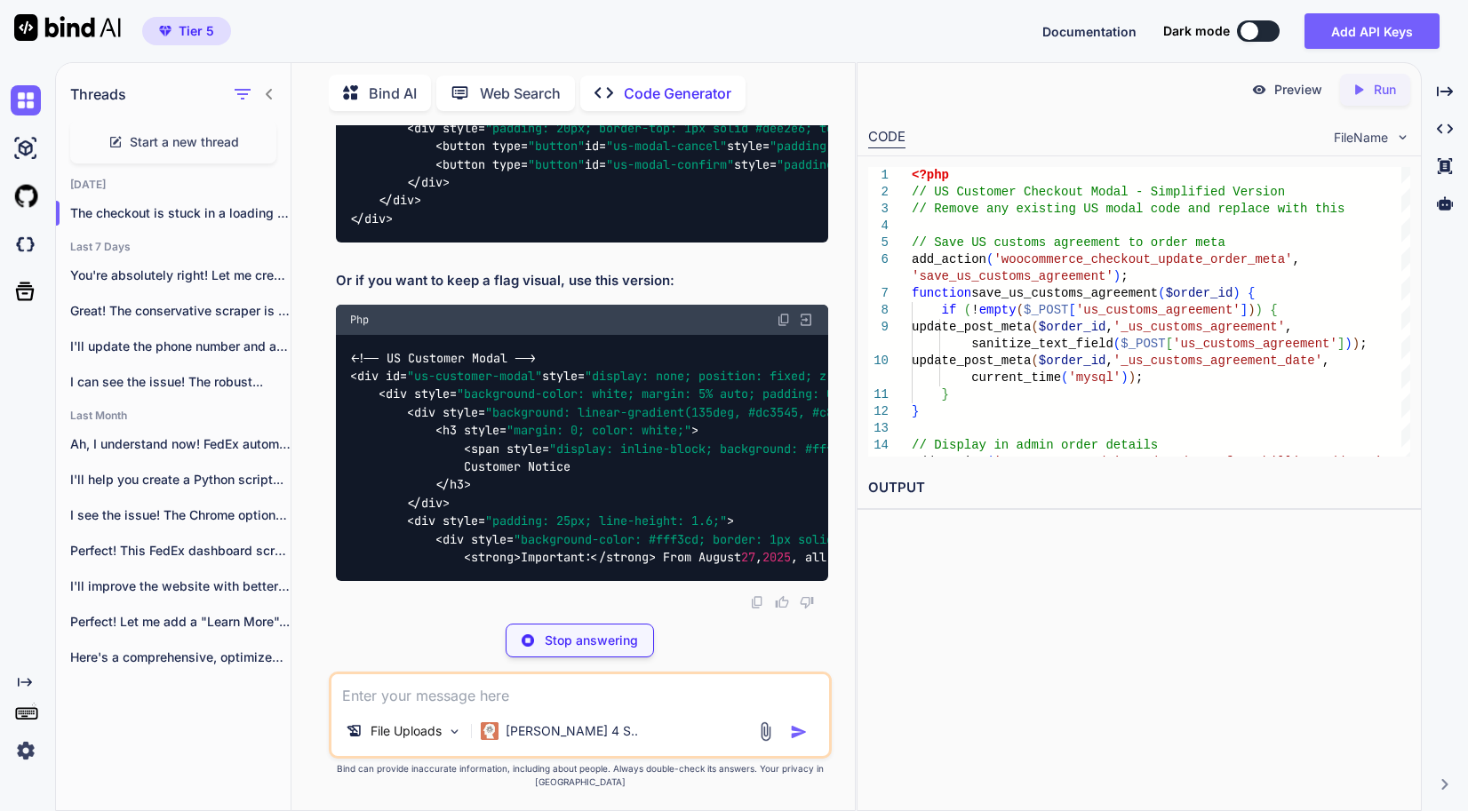
scroll to position [44442, 0]
